Goal: Ask a question: Seek information or help from site administrators or community

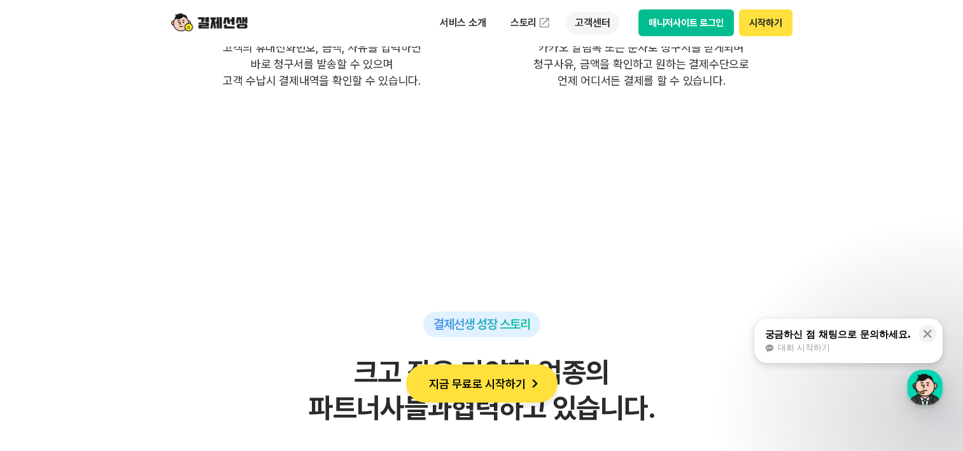
scroll to position [3819, 0]
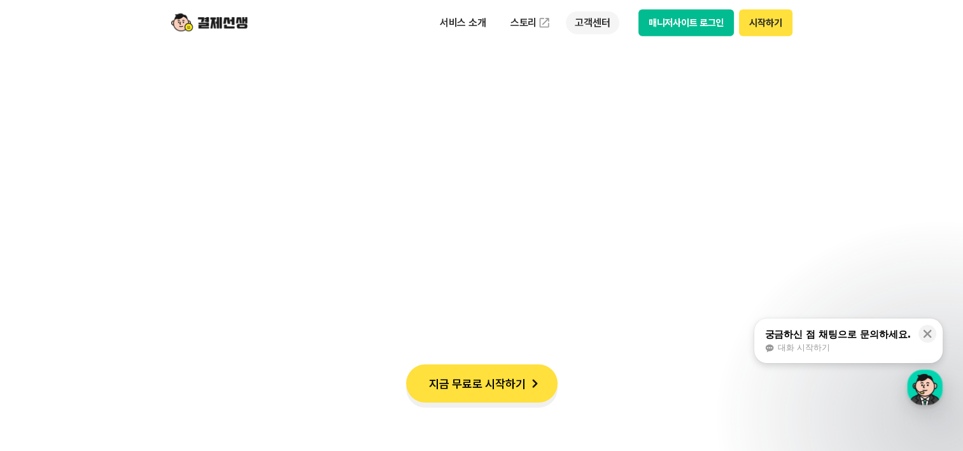
click at [606, 23] on p "고객센터" at bounding box center [592, 22] width 53 height 23
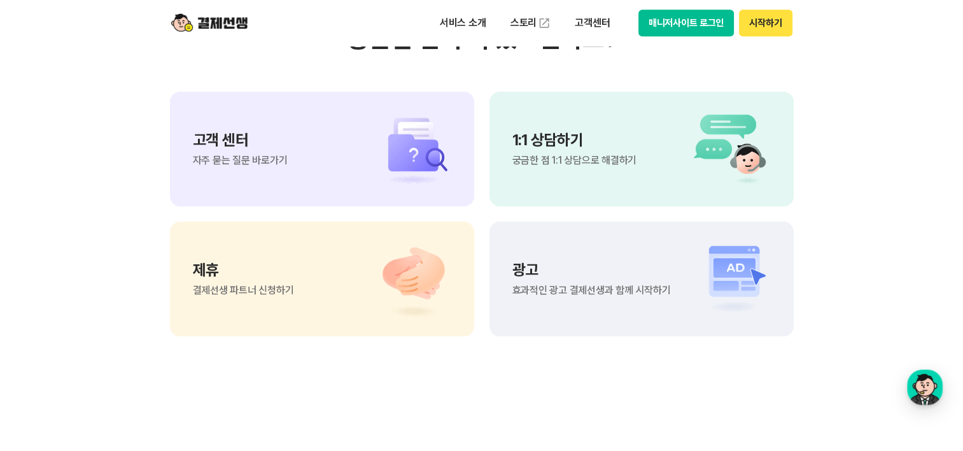
scroll to position [10706, 0]
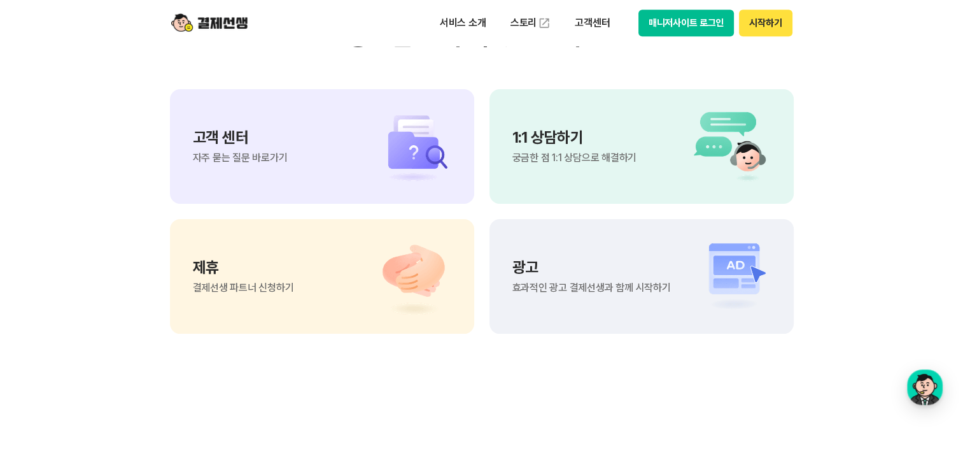
click at [669, 157] on div "1:1 상담하기 궁금한 점 1:1 상담으로 해결하기" at bounding box center [642, 146] width 304 height 115
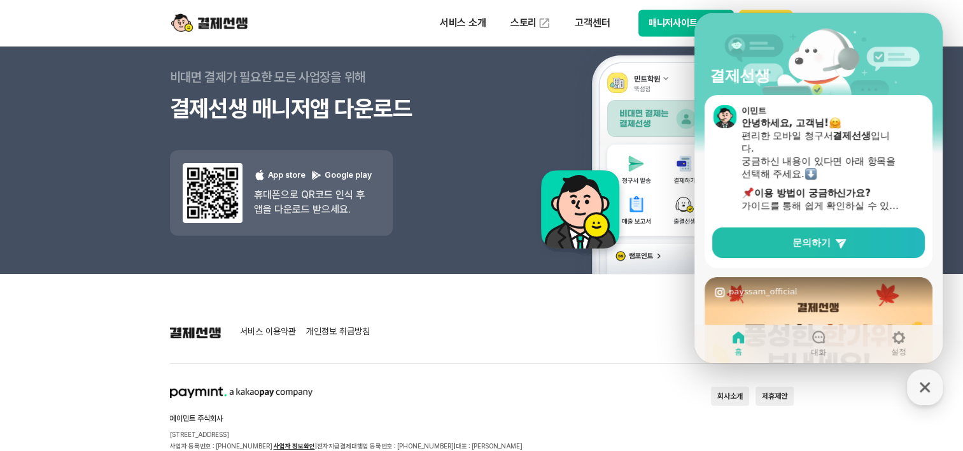
scroll to position [0, 0]
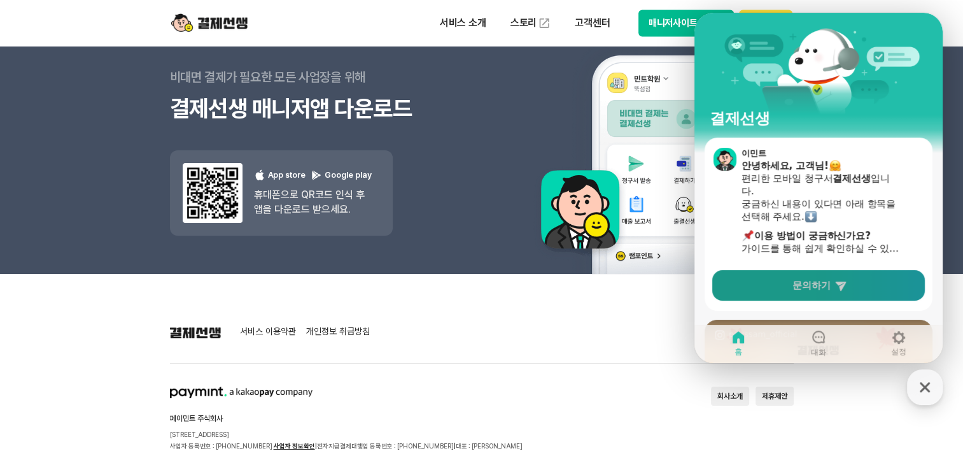
click at [828, 292] on link "문의하기" at bounding box center [818, 285] width 213 height 31
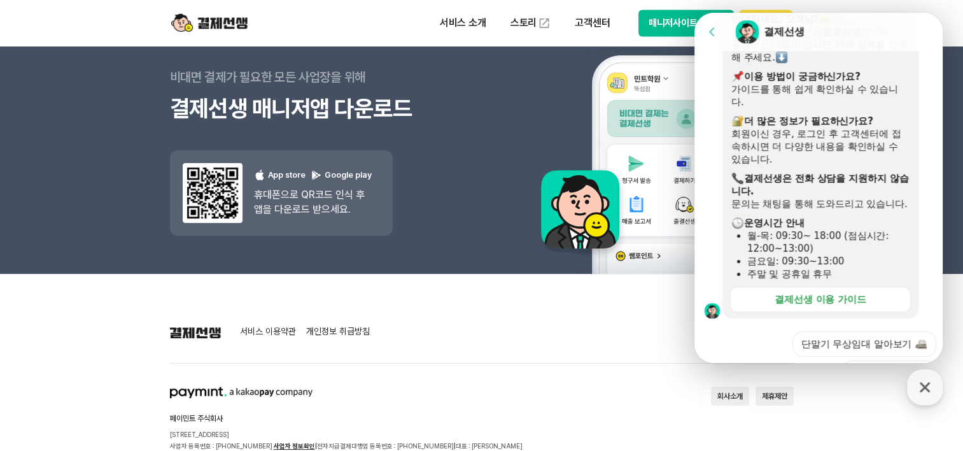
scroll to position [206, 0]
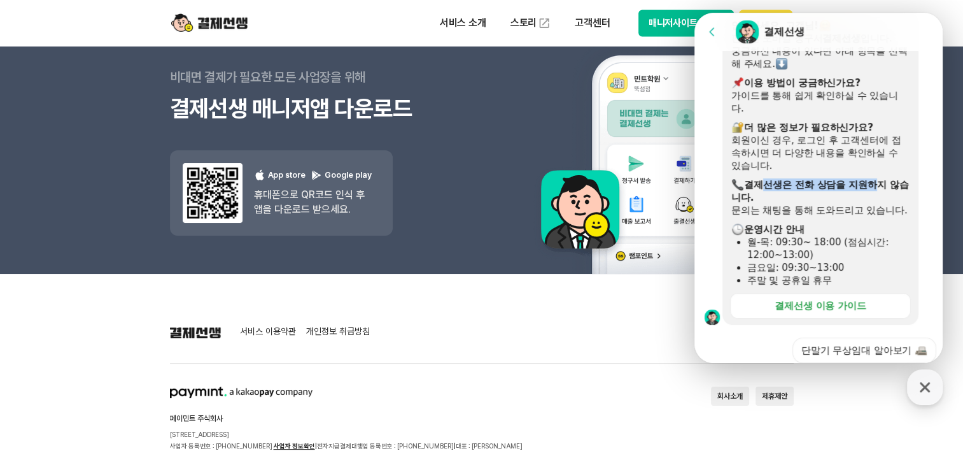
drag, startPoint x: 765, startPoint y: 178, endPoint x: 878, endPoint y: 182, distance: 113.4
click at [878, 182] on b "결제선생은 전화 상담을 지원하지 않습니다." at bounding box center [820, 191] width 178 height 24
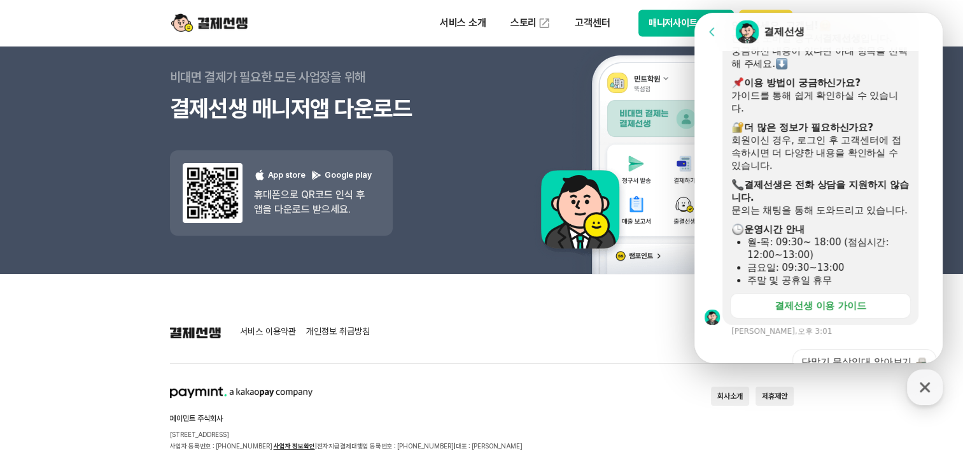
drag, startPoint x: 878, startPoint y: 182, endPoint x: 821, endPoint y: 220, distance: 68.9
click at [821, 216] on div "문의는 채팅을 통해 도와드리고 있습니다." at bounding box center [820, 210] width 178 height 13
drag, startPoint x: 800, startPoint y: 214, endPoint x: 809, endPoint y: 211, distance: 9.3
click at [809, 211] on div "문의는 채팅을 통해 도와드리고 있습니다." at bounding box center [820, 210] width 178 height 13
drag, startPoint x: 809, startPoint y: 211, endPoint x: 863, endPoint y: 244, distance: 63.4
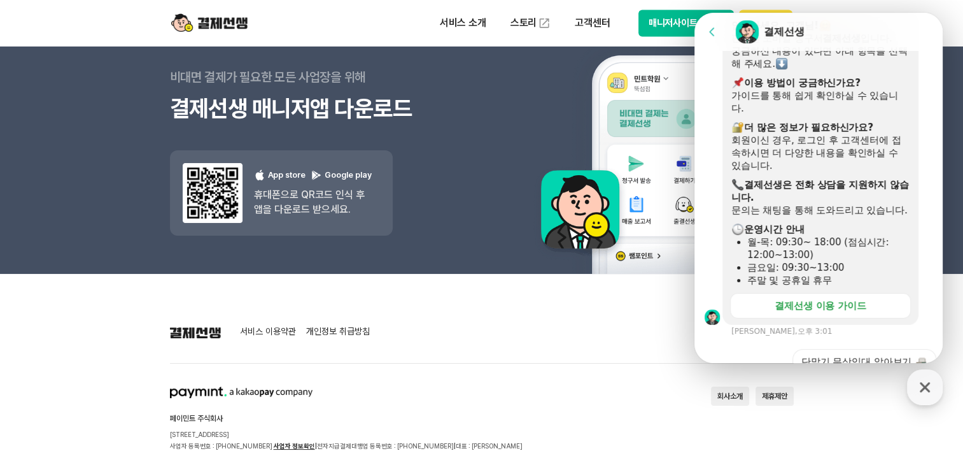
click at [863, 236] on div "​ 운영시간 안내" at bounding box center [820, 229] width 178 height 13
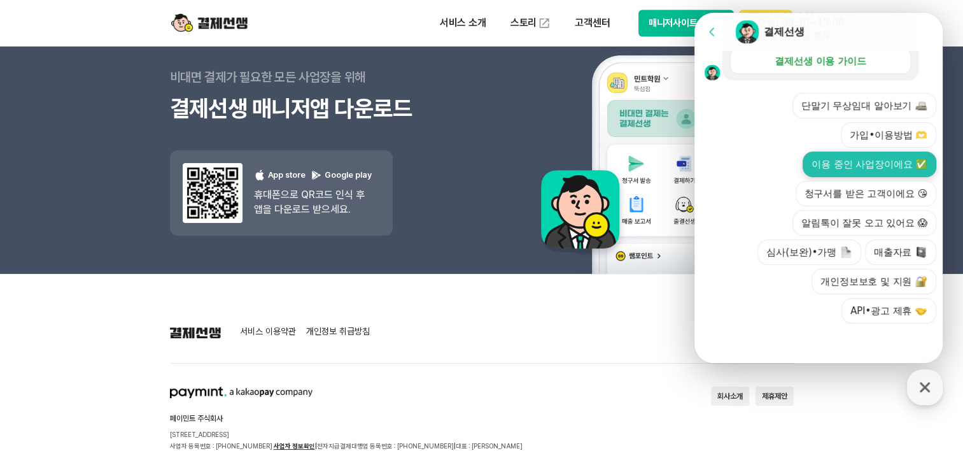
click at [882, 167] on button "이용 중인 사업장이에요 ✅" at bounding box center [870, 164] width 134 height 25
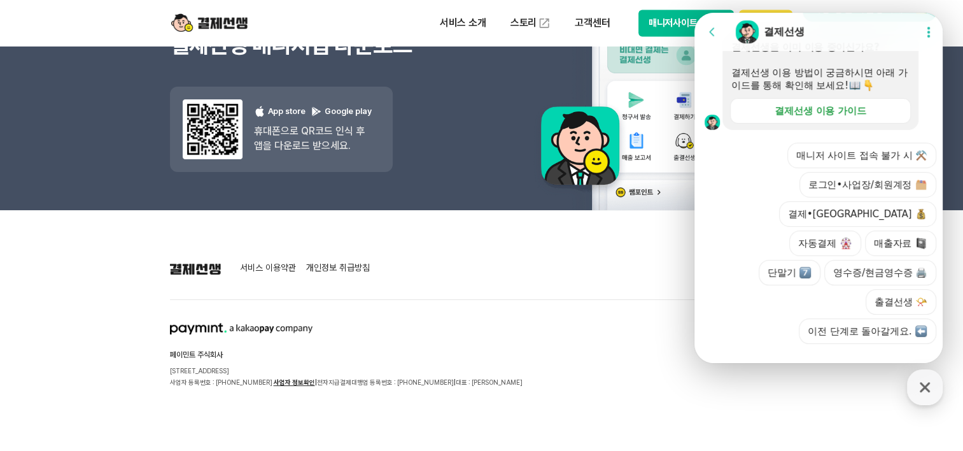
scroll to position [549, 0]
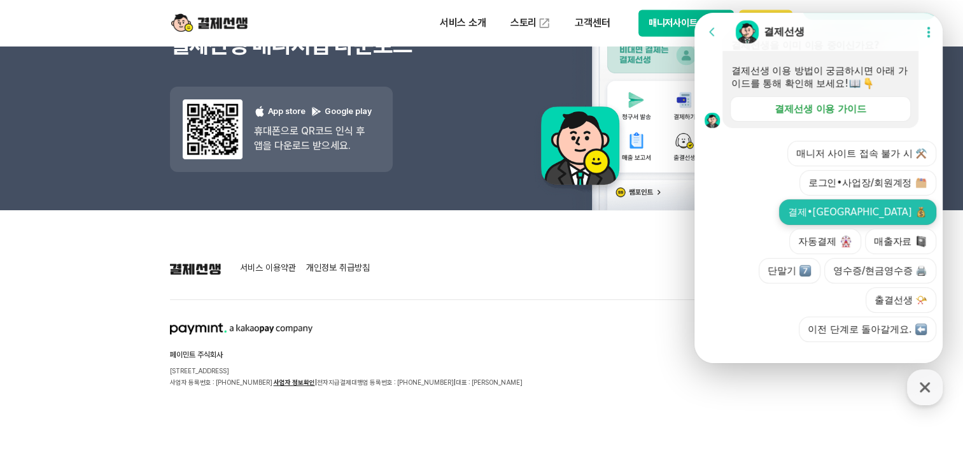
click at [826, 225] on button "결제•[GEOGRAPHIC_DATA]" at bounding box center [857, 211] width 157 height 25
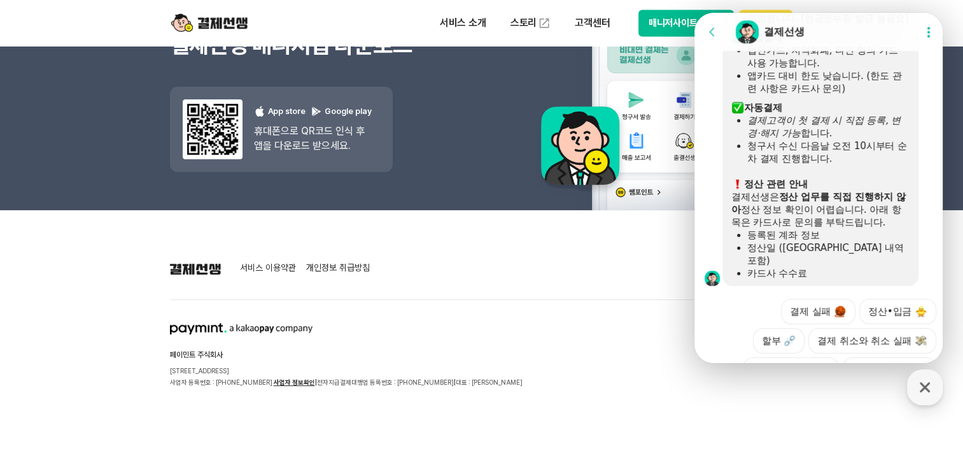
scroll to position [963, 0]
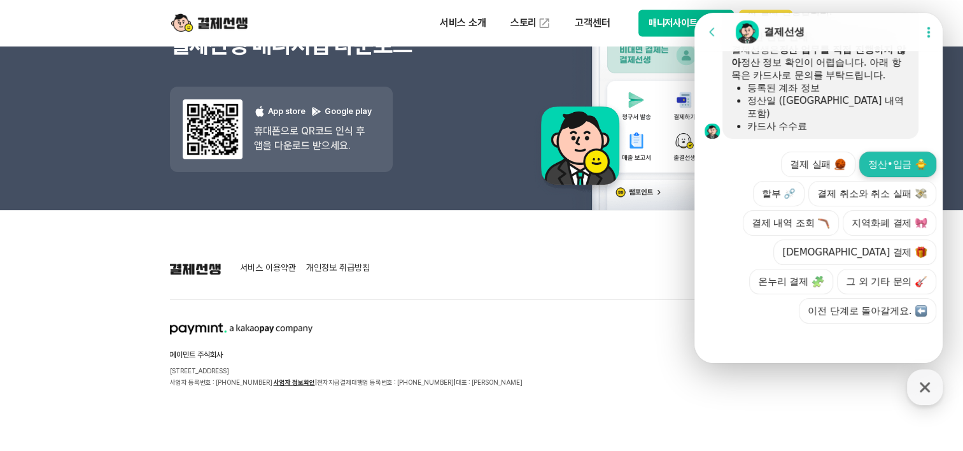
click at [899, 166] on button "정산•입금" at bounding box center [897, 164] width 77 height 25
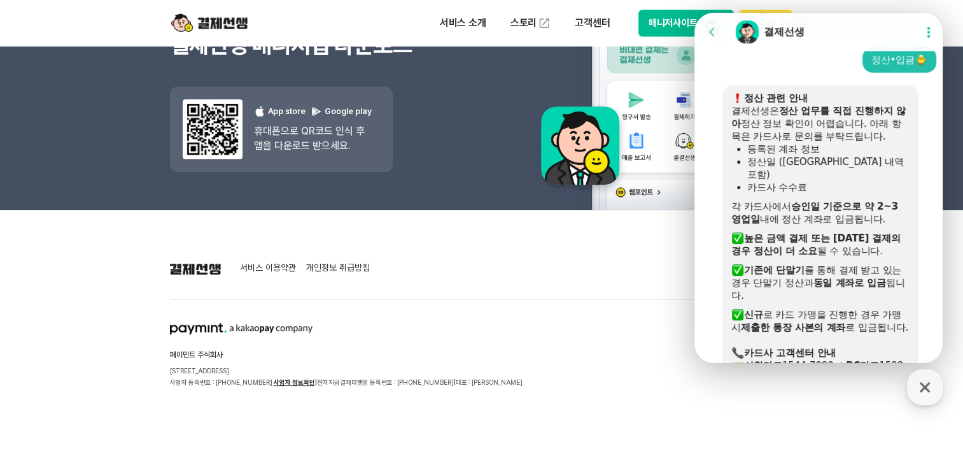
scroll to position [1034, 0]
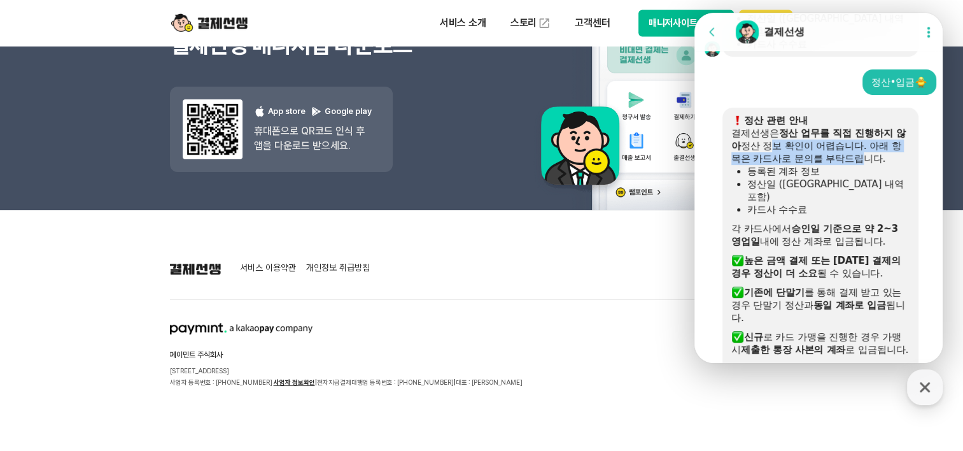
drag, startPoint x: 777, startPoint y: 160, endPoint x: 867, endPoint y: 166, distance: 90.5
click at [867, 165] on div "결제선생은 정산 업무를 직접 진행하지 않아 정산 정보 확인이 어렵습니다. 아래 항목은 카드사로 문의를 부탁드립니다." at bounding box center [820, 146] width 178 height 38
drag, startPoint x: 867, startPoint y: 166, endPoint x: 809, endPoint y: 189, distance: 62.5
click at [809, 178] on div "등록된 계좌 정보" at bounding box center [828, 171] width 162 height 13
drag, startPoint x: 770, startPoint y: 174, endPoint x: 831, endPoint y: 174, distance: 60.5
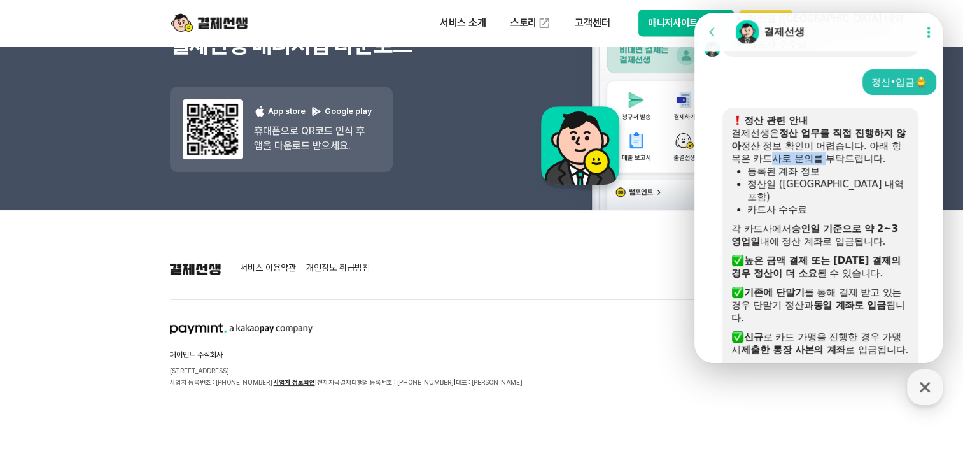
click at [831, 165] on div "결제선생은 정산 업무를 직접 진행하지 않아 정산 정보 확인이 어렵습니다. 아래 항목은 카드사로 문의를 부탁드립니다." at bounding box center [820, 146] width 178 height 38
drag, startPoint x: 831, startPoint y: 174, endPoint x: 787, endPoint y: 196, distance: 48.7
click at [787, 196] on div "정산일 ([GEOGRAPHIC_DATA] 내역 포함)" at bounding box center [828, 190] width 162 height 25
drag, startPoint x: 729, startPoint y: 206, endPoint x: 853, endPoint y: 205, distance: 124.1
click at [853, 205] on div "정산 관련 안내 결제선생은 정산 업무를 직접 진행하지 않아 정산 정보 확인이 어렵습니다. 아래 항목은 카드사로 문의를 부탁드립니다. 등록된 계…" at bounding box center [821, 286] width 196 height 356
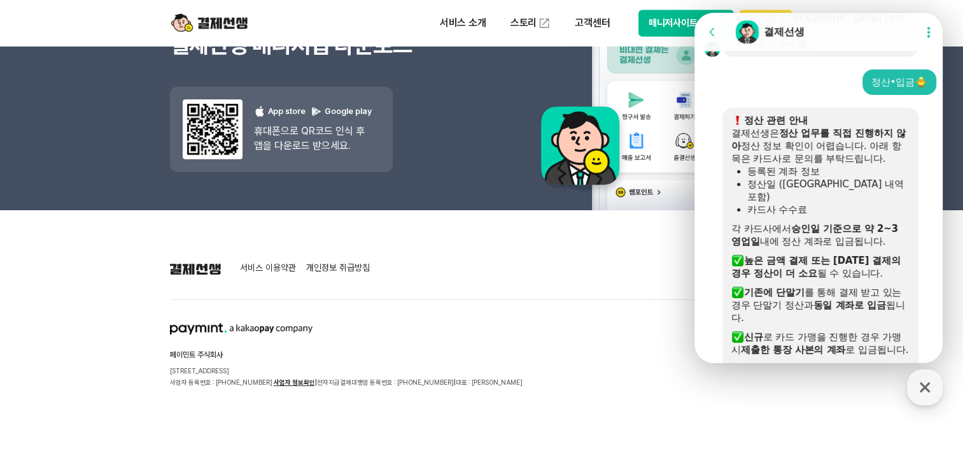
drag, startPoint x: 853, startPoint y: 205, endPoint x: 830, endPoint y: 217, distance: 25.9
click at [830, 217] on div at bounding box center [820, 219] width 178 height 6
drag, startPoint x: 747, startPoint y: 227, endPoint x: 884, endPoint y: 228, distance: 136.9
click at [884, 228] on div "각 카드사에서 승인일 기준으로 약 2~3 영업일 내에 정산 계좌로 입금됩니다." at bounding box center [820, 234] width 178 height 25
drag, startPoint x: 884, startPoint y: 228, endPoint x: 787, endPoint y: 253, distance: 100.1
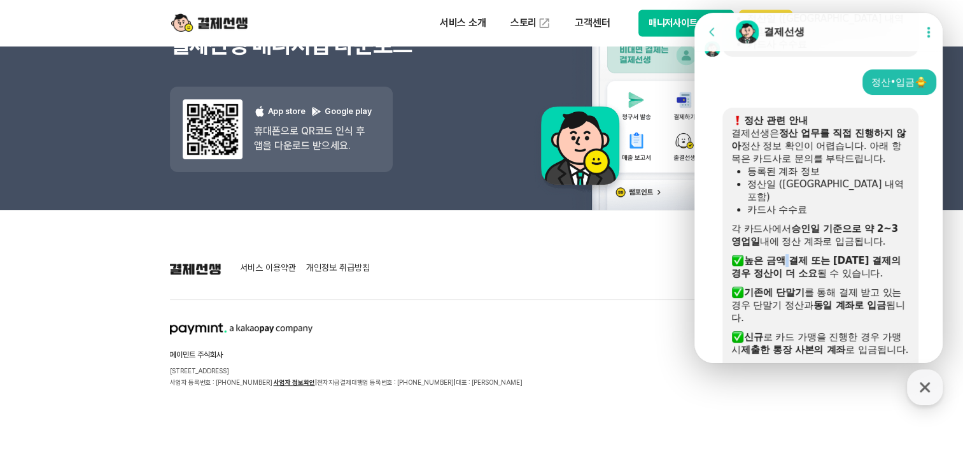
click at [790, 255] on b "높은 금액 결제 또는 [DATE] 결제의 경우 정산이 더 소요" at bounding box center [815, 267] width 169 height 24
drag, startPoint x: 757, startPoint y: 238, endPoint x: 878, endPoint y: 242, distance: 121.6
click at [878, 242] on div "각 카드사에서 승인일 기준으로 약 2~3 영업일 내에 정산 계좌로 입금됩니다." at bounding box center [820, 234] width 178 height 25
drag, startPoint x: 878, startPoint y: 242, endPoint x: 777, endPoint y: 238, distance: 101.3
click at [793, 251] on div at bounding box center [820, 251] width 178 height 6
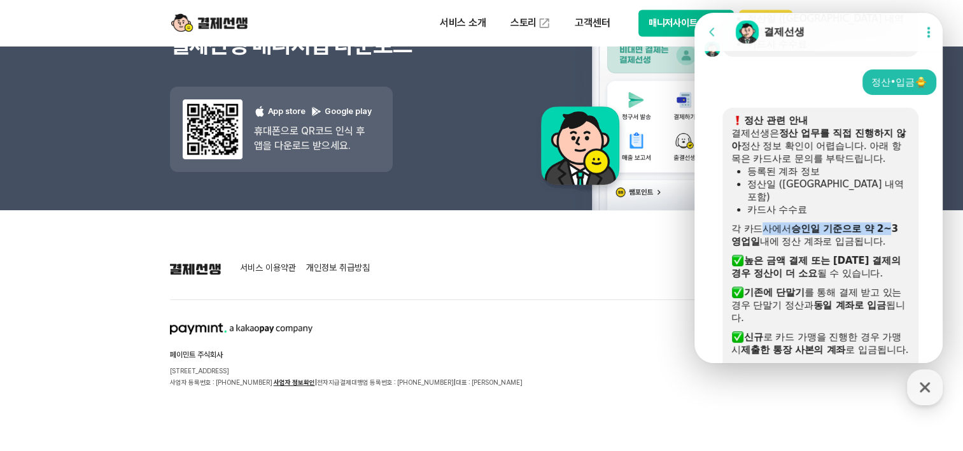
drag, startPoint x: 763, startPoint y: 227, endPoint x: 893, endPoint y: 227, distance: 130.5
click at [893, 227] on div "각 카드사에서 승인일 기준으로 약 2~3 영업일 내에 정산 계좌로 입금됩니다." at bounding box center [820, 234] width 178 height 25
drag, startPoint x: 893, startPoint y: 227, endPoint x: 814, endPoint y: 229, distance: 79.0
click at [814, 229] on b "승인일 기준으로 약 2~3 영업일" at bounding box center [814, 235] width 167 height 24
drag, startPoint x: 758, startPoint y: 235, endPoint x: 910, endPoint y: 236, distance: 152.1
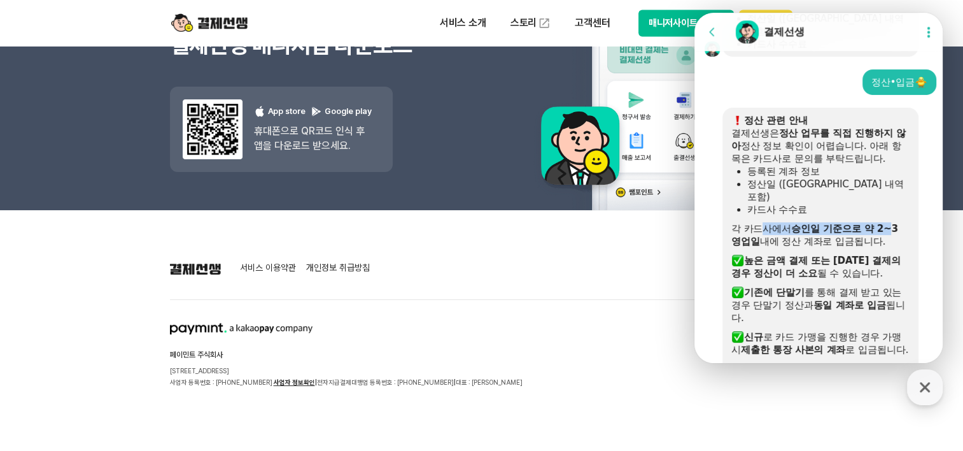
click at [910, 236] on div "정산 관련 안내 결제선생은 정산 업무를 직접 진행하지 않아 정산 정보 확인이 어렵습니다. 아래 항목은 카드사로 문의를 부탁드립니다. 등록된 계…" at bounding box center [821, 286] width 196 height 356
drag, startPoint x: 910, startPoint y: 236, endPoint x: 787, endPoint y: 278, distance: 129.8
click at [788, 278] on b "높은 금액 결제 또는 [DATE] 결제의 경우 정산이 더 소요" at bounding box center [815, 267] width 169 height 24
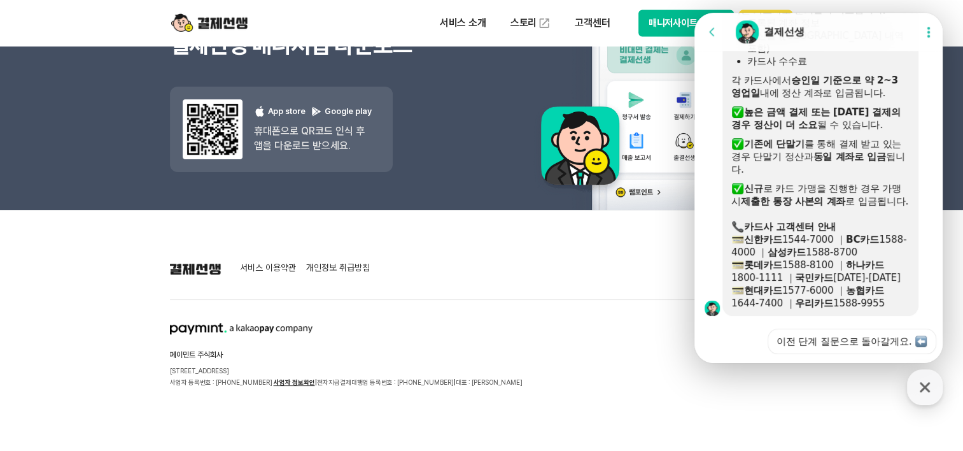
scroll to position [1225, 0]
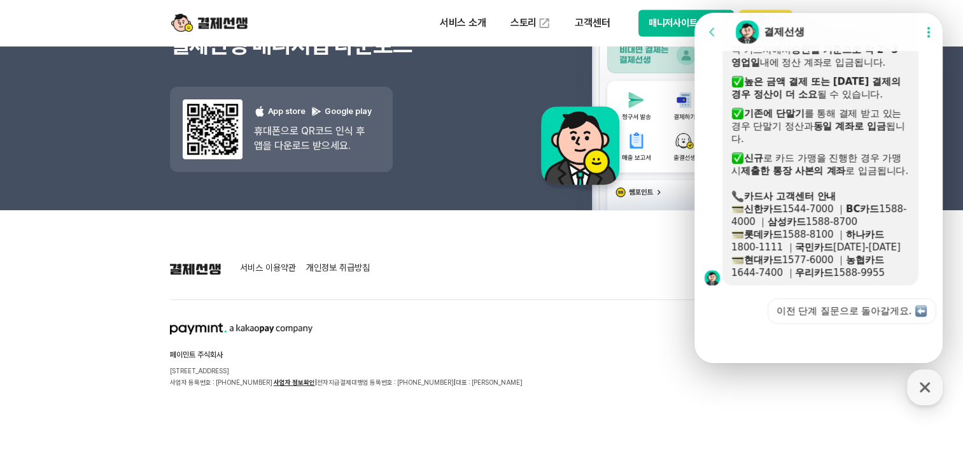
click at [579, 265] on section "서비스 이용약관 개인정보 취급방침" at bounding box center [482, 268] width 624 height 15
